Goal: Check status: Check status

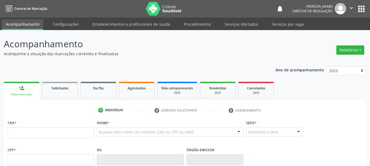
click at [16, 131] on input "text" at bounding box center [51, 132] width 87 height 11
type input "706 4086 8751 1086"
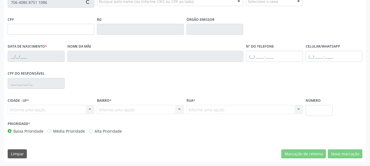
type input "0746847602"
type input "[DATE]"
type input "[PHONE_NUMBER]"
type input "S/N"
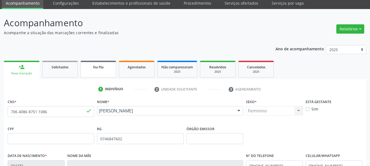
click at [103, 73] on link "Na fila" at bounding box center [99, 69] width 36 height 17
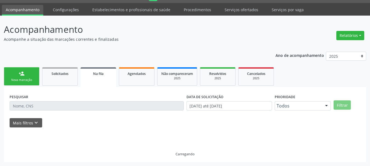
scroll to position [15, 0]
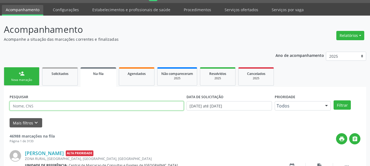
click at [28, 107] on input "text" at bounding box center [97, 105] width 174 height 9
type input "[PERSON_NAME]"
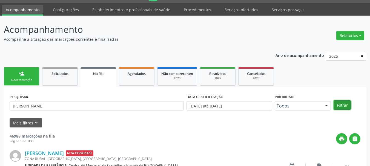
click at [344, 107] on button "Filtrar" at bounding box center [342, 105] width 17 height 9
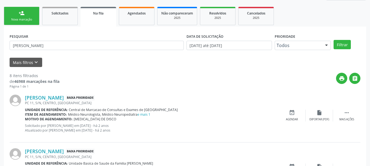
scroll to position [0, 0]
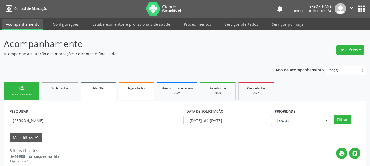
click at [146, 94] on link "Agendados" at bounding box center [137, 91] width 36 height 18
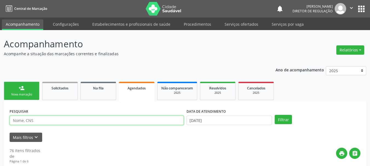
click at [23, 119] on input "text" at bounding box center [97, 120] width 174 height 9
type input "706407674603989"
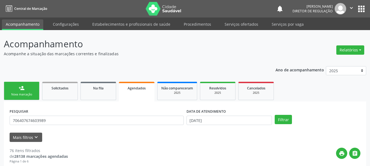
click at [241, 116] on div "DATA DE ATENDIMENTO" at bounding box center [230, 111] width 86 height 8
click at [241, 122] on input "[DATE]" at bounding box center [230, 120] width 86 height 9
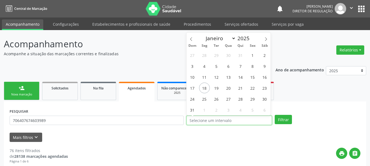
click at [275, 115] on button "Filtrar" at bounding box center [283, 119] width 17 height 9
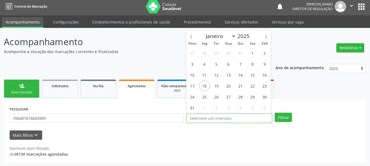
scroll to position [3, 0]
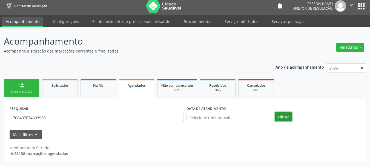
click at [288, 119] on button "Filtrar" at bounding box center [283, 116] width 17 height 9
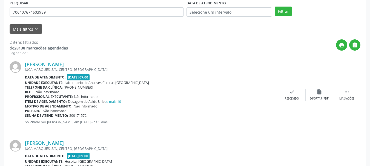
scroll to position [83, 0]
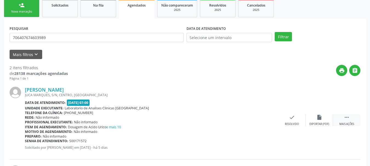
click at [351, 119] on div " Mais ações" at bounding box center [346, 121] width 27 height 12
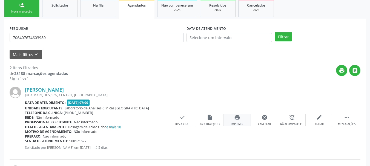
click at [239, 120] on icon "print" at bounding box center [237, 118] width 6 height 6
click at [101, 38] on input "706407674603989" at bounding box center [97, 37] width 174 height 9
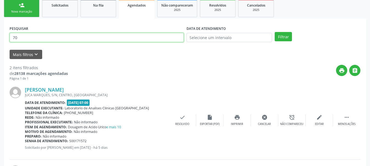
type input "7"
click at [275, 32] on button "Filtrar" at bounding box center [283, 36] width 17 height 9
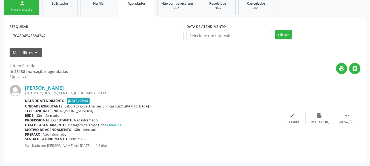
scroll to position [86, 0]
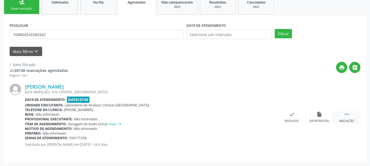
click at [349, 116] on icon "" at bounding box center [347, 115] width 6 height 6
click at [233, 119] on div "print Imprimir" at bounding box center [237, 118] width 27 height 12
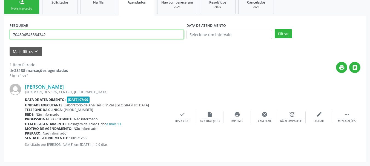
click at [88, 32] on input "704804543384342" at bounding box center [97, 34] width 174 height 9
type input "7"
type input "706401186993383"
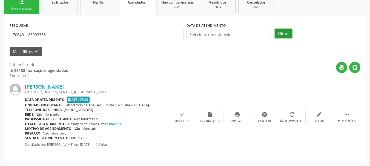
click at [281, 32] on button "Filtrar" at bounding box center [283, 33] width 17 height 9
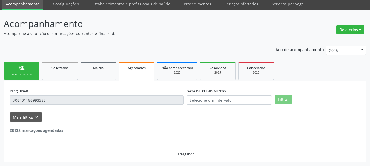
scroll to position [3, 0]
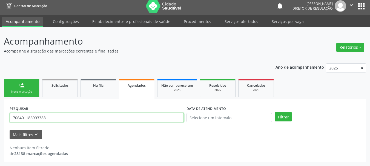
drag, startPoint x: 12, startPoint y: 117, endPoint x: 65, endPoint y: 116, distance: 52.9
click at [65, 116] on input "706401186993383" at bounding box center [97, 117] width 174 height 9
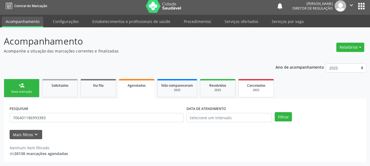
click at [249, 93] on link "Cancelados 2025" at bounding box center [256, 88] width 36 height 18
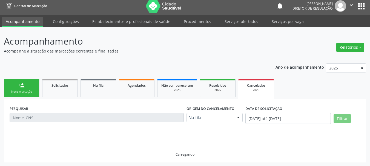
scroll to position [3, 0]
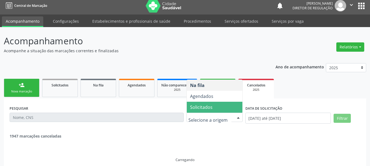
click at [213, 98] on span "Agendados" at bounding box center [201, 96] width 23 height 6
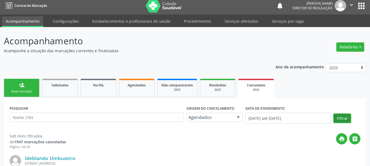
click at [341, 117] on button "Filtrar" at bounding box center [342, 118] width 17 height 9
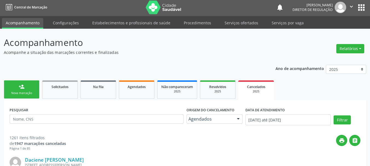
scroll to position [0, 0]
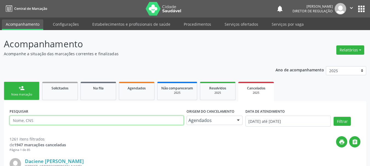
click at [48, 116] on input "text" at bounding box center [97, 120] width 174 height 9
paste input "706401186993383"
type input "706401186993383"
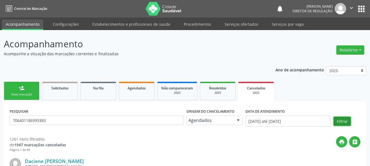
click at [349, 125] on button "Filtrar" at bounding box center [342, 121] width 17 height 9
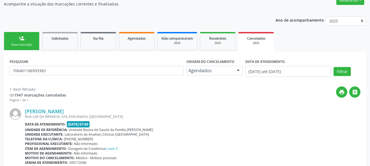
scroll to position [79, 0]
